Goal: Navigation & Orientation: Find specific page/section

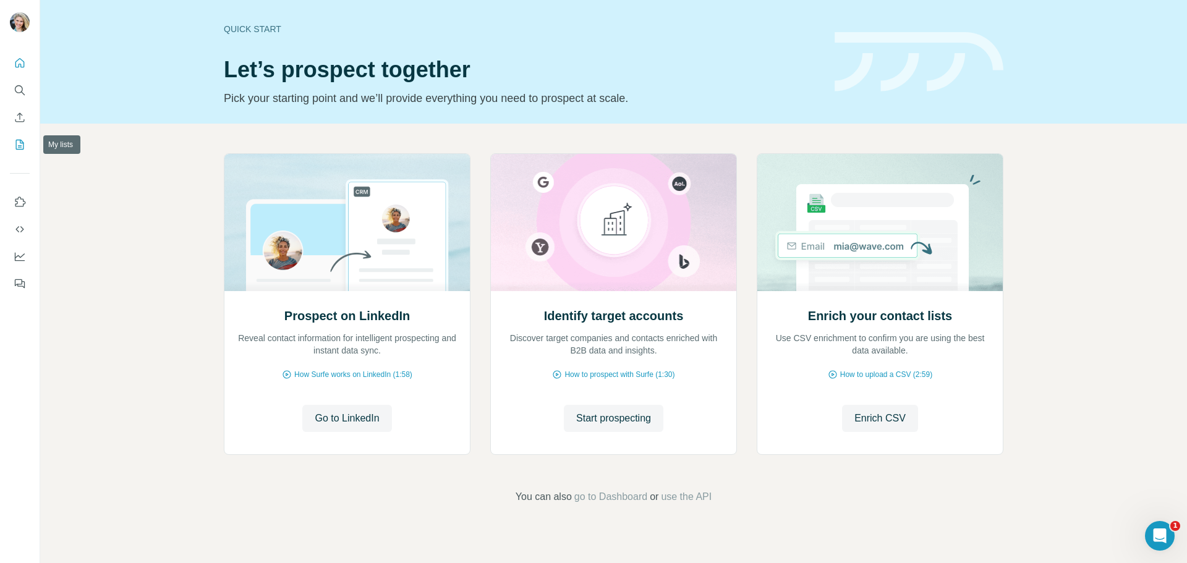
click at [20, 144] on icon "My lists" at bounding box center [20, 144] width 12 height 12
